Goal: Task Accomplishment & Management: Use online tool/utility

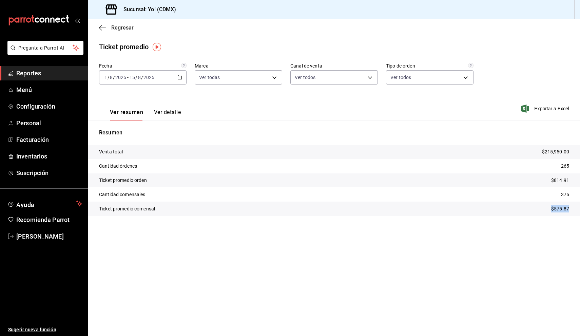
click at [102, 29] on icon "button" at bounding box center [102, 28] width 7 height 6
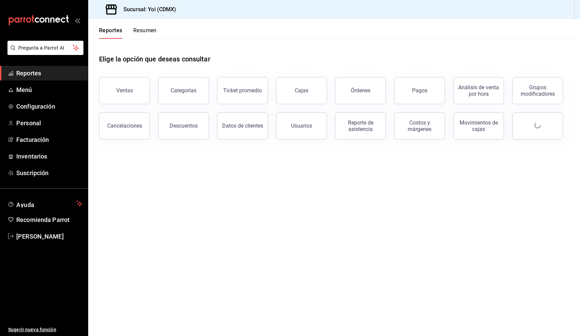
click at [149, 33] on button "Resumen" at bounding box center [144, 33] width 23 height 12
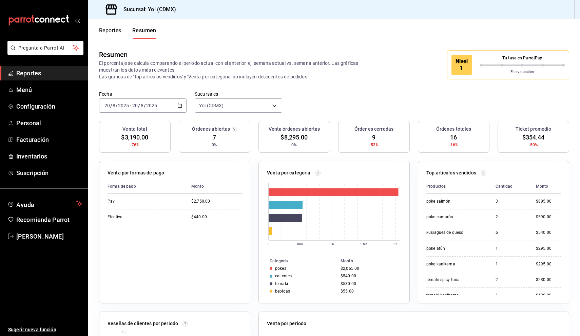
click at [532, 68] on div "En evaluación" at bounding box center [522, 70] width 85 height 8
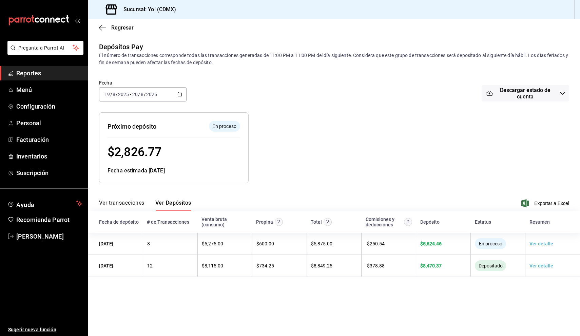
click at [169, 93] on div "[DATE] [DATE] - [DATE] [DATE]" at bounding box center [142, 94] width 87 height 14
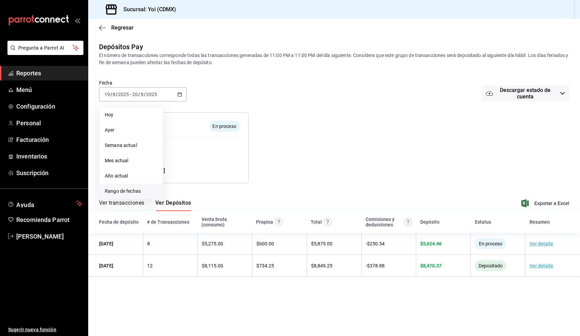
click at [129, 191] on span "Rango de fechas" at bounding box center [131, 190] width 53 height 7
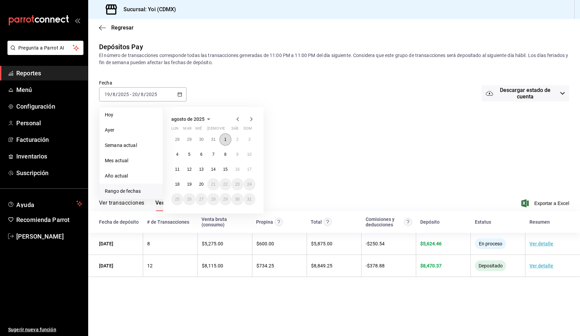
click at [222, 140] on button "1" at bounding box center [225, 139] width 12 height 12
click at [225, 170] on abbr "15" at bounding box center [225, 169] width 4 height 5
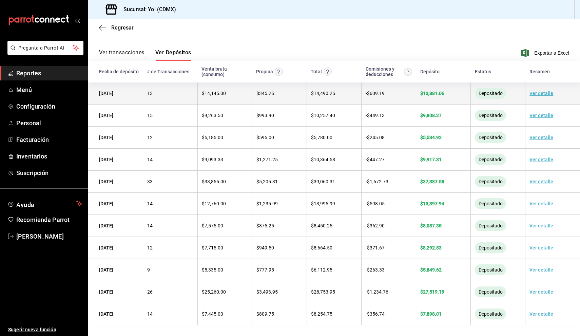
scroll to position [150, 0]
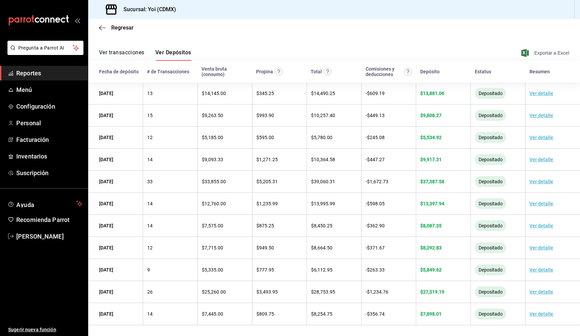
click at [546, 52] on span "Exportar a Excel" at bounding box center [545, 53] width 46 height 8
